Goal: Check status: Check status

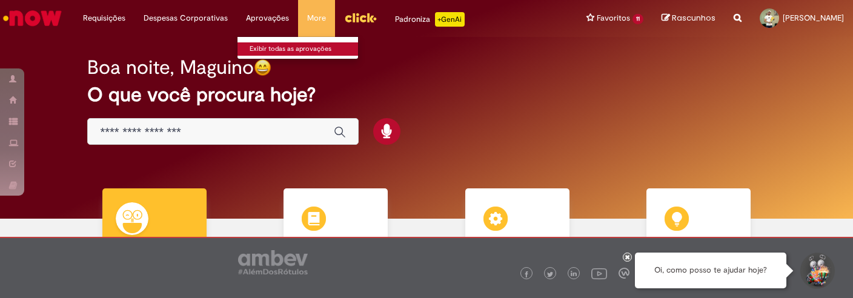
click at [265, 49] on link "Exibir todas as aprovações" at bounding box center [304, 48] width 133 height 13
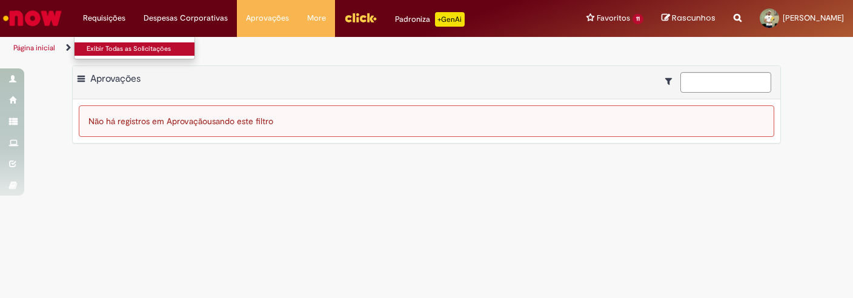
click at [112, 46] on link "Exibir Todas as Solicitações" at bounding box center [141, 48] width 133 height 13
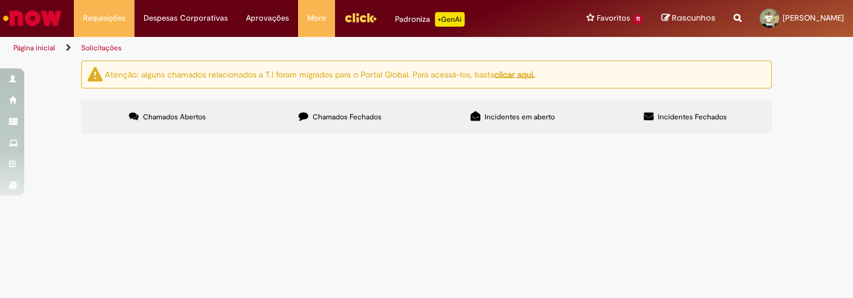
click at [316, 119] on span "Chamados Fechados" at bounding box center [347, 117] width 69 height 10
click at [498, 124] on label "Incidentes em aberto" at bounding box center [513, 117] width 173 height 33
click at [661, 102] on label "Incidentes Fechados" at bounding box center [685, 117] width 173 height 33
click at [30, 46] on link "Página inicial" at bounding box center [34, 48] width 42 height 10
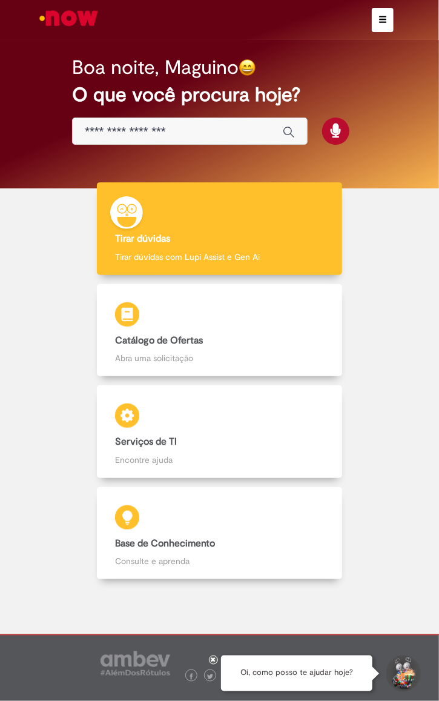
click at [381, 18] on span "button" at bounding box center [383, 19] width 8 height 8
